Goal: Task Accomplishment & Management: Manage account settings

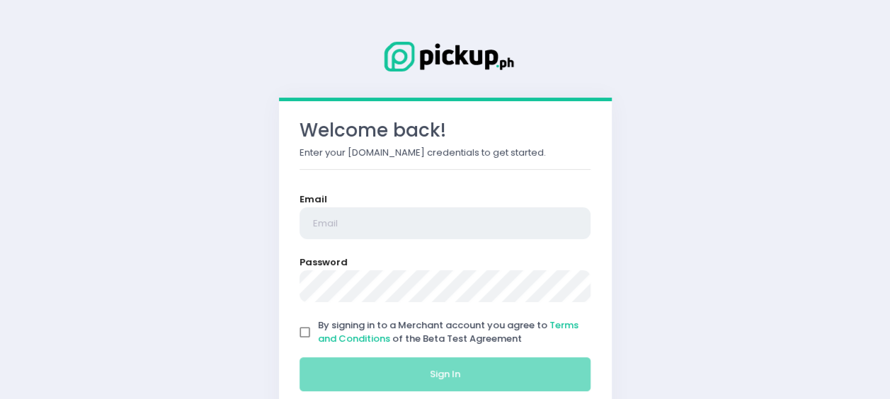
click at [358, 222] on input "email" at bounding box center [445, 223] width 292 height 33
type input "[EMAIL_ADDRESS][DOMAIN_NAME]"
click at [433, 227] on input "email" at bounding box center [445, 223] width 292 height 33
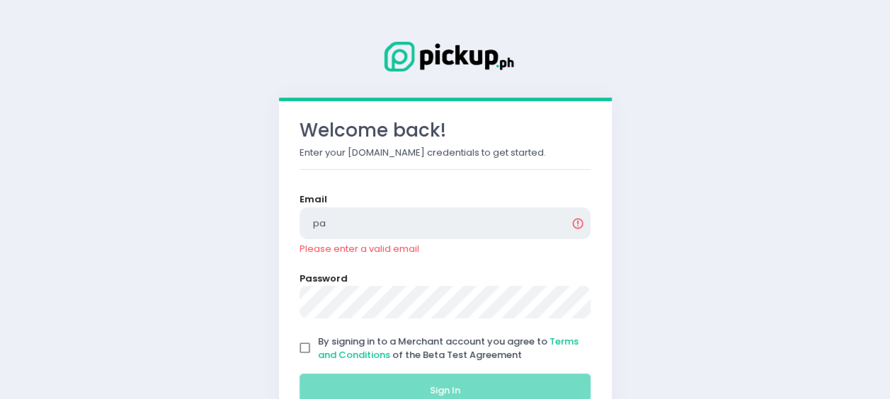
type input "pauladeasis@yahoo.com"
